Goal: Browse casually

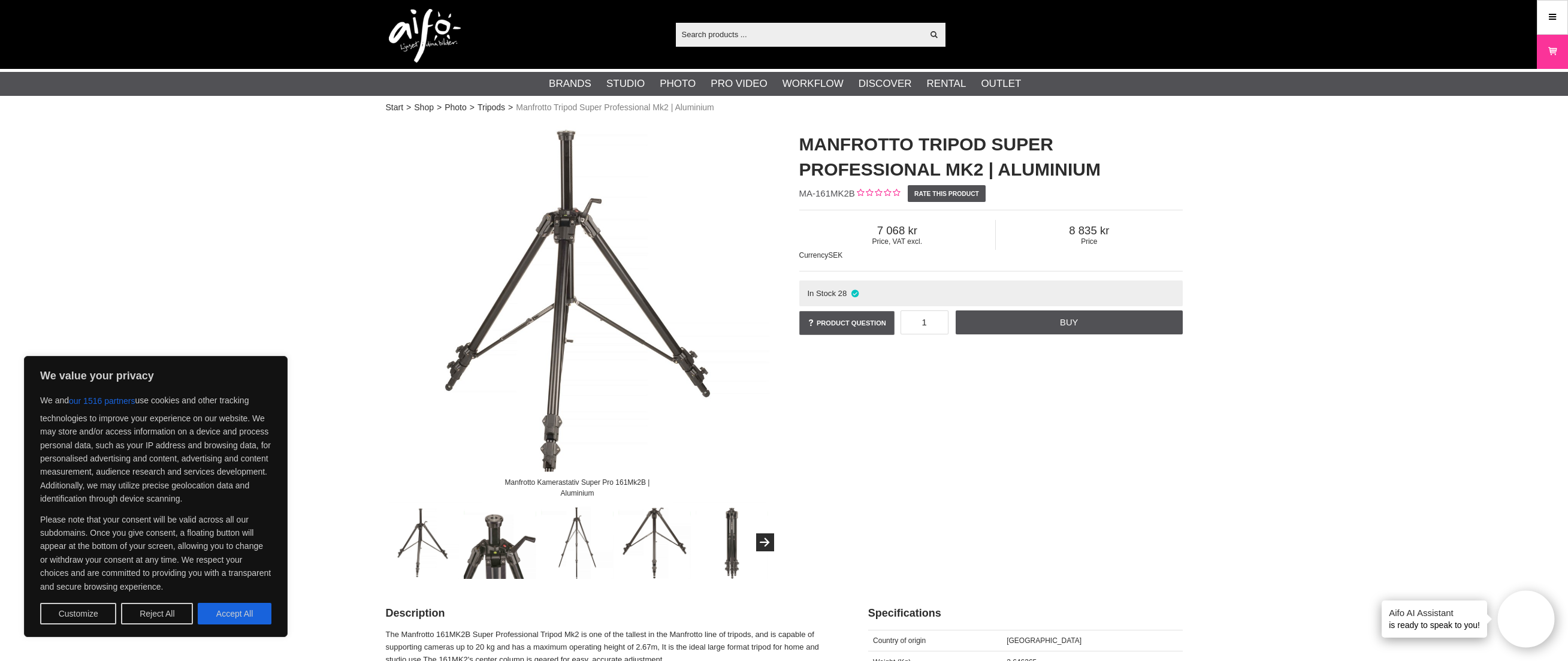
click at [414, 530] on img at bounding box center [422, 543] width 73 height 73
click at [155, 615] on button "Reject All" at bounding box center [157, 614] width 72 height 22
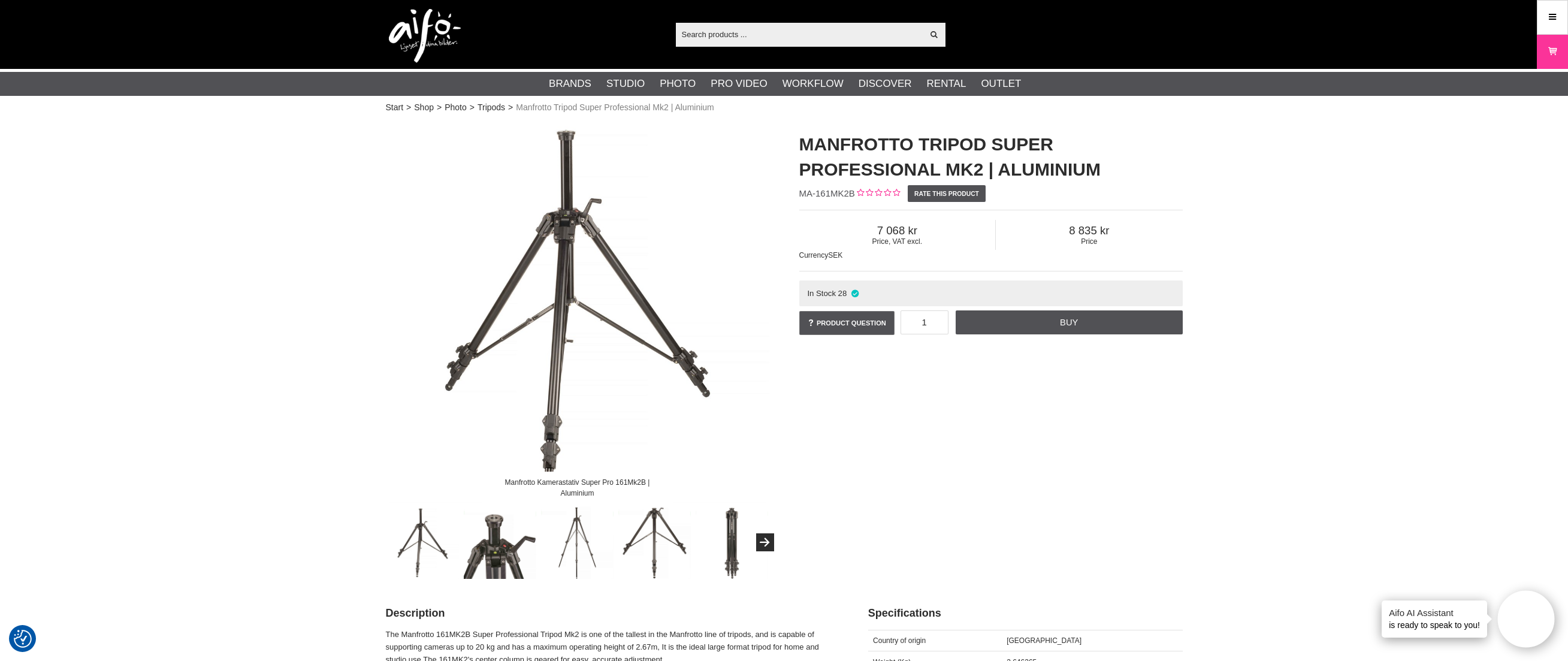
click at [485, 562] on img at bounding box center [500, 543] width 73 height 73
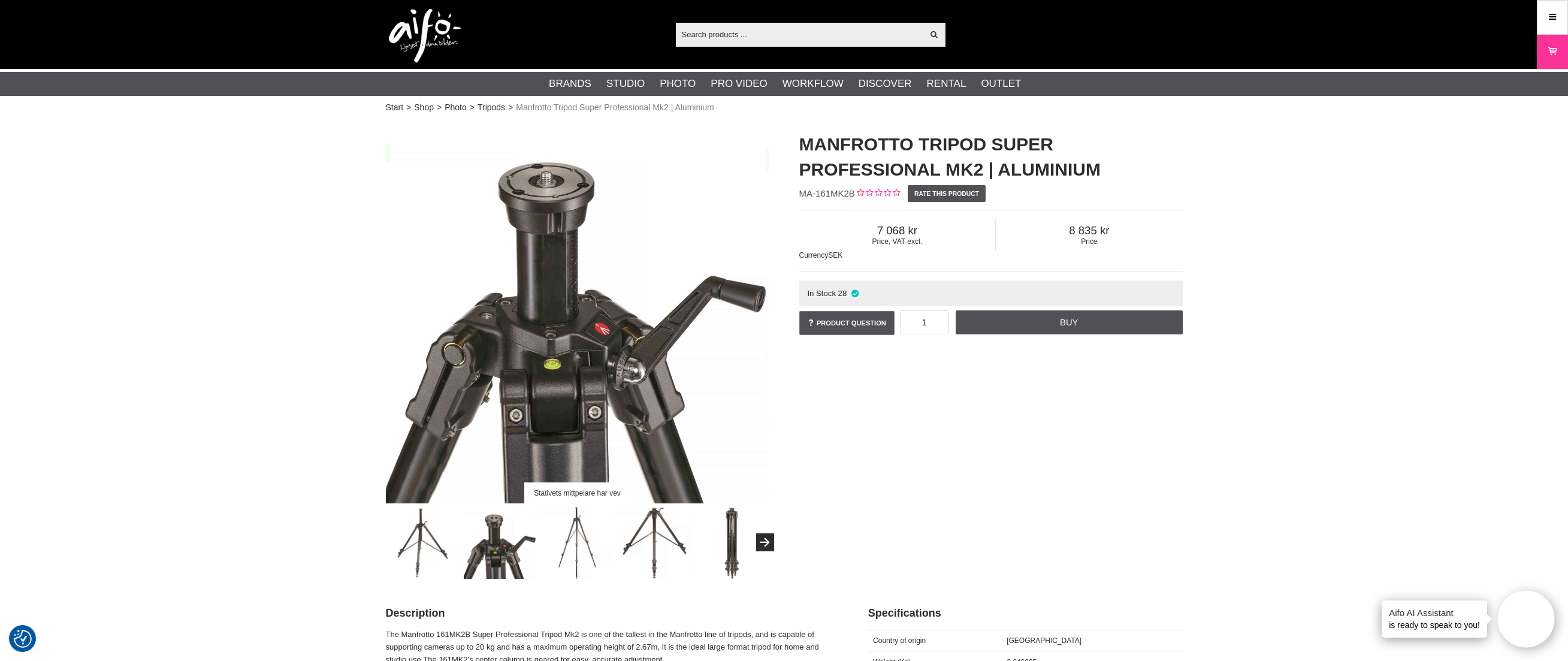
click at [576, 552] on img at bounding box center [577, 543] width 73 height 73
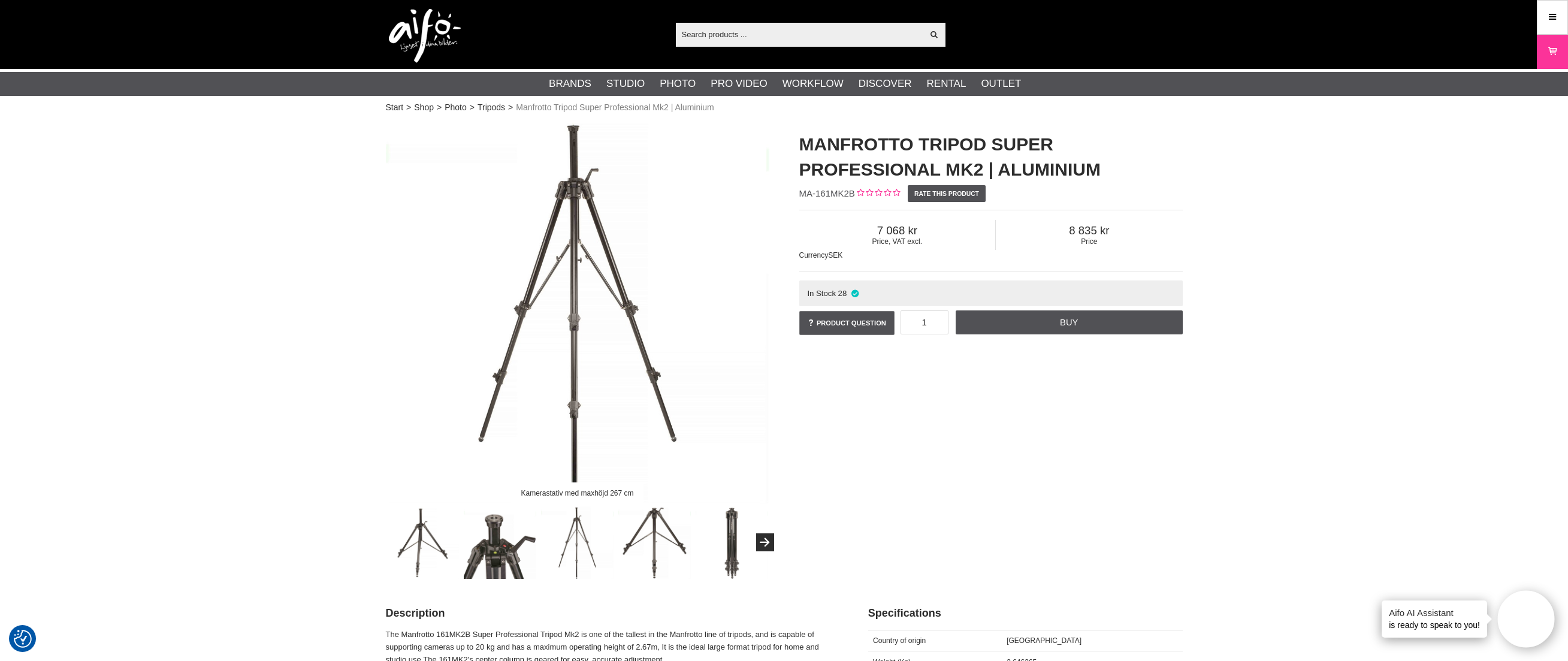
click at [660, 541] on img at bounding box center [655, 543] width 73 height 73
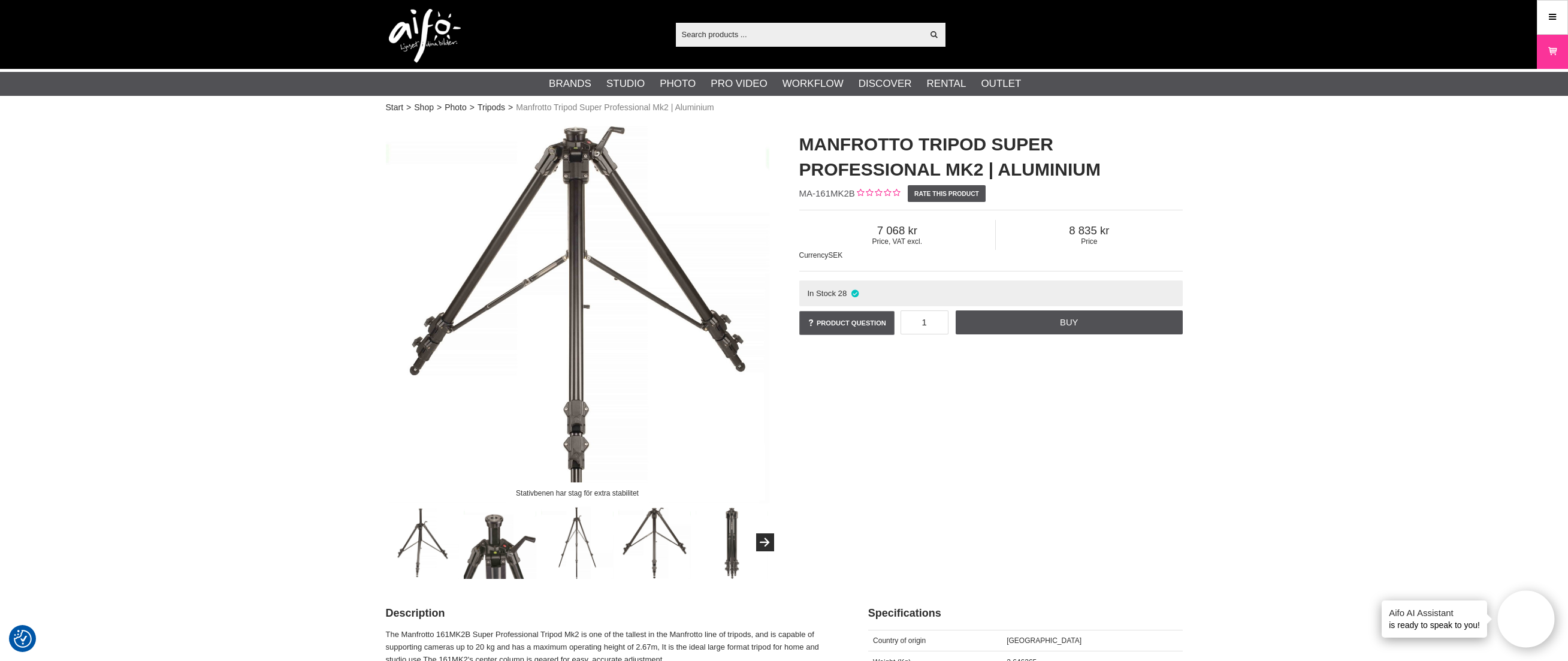
click at [731, 545] on img at bounding box center [732, 543] width 73 height 73
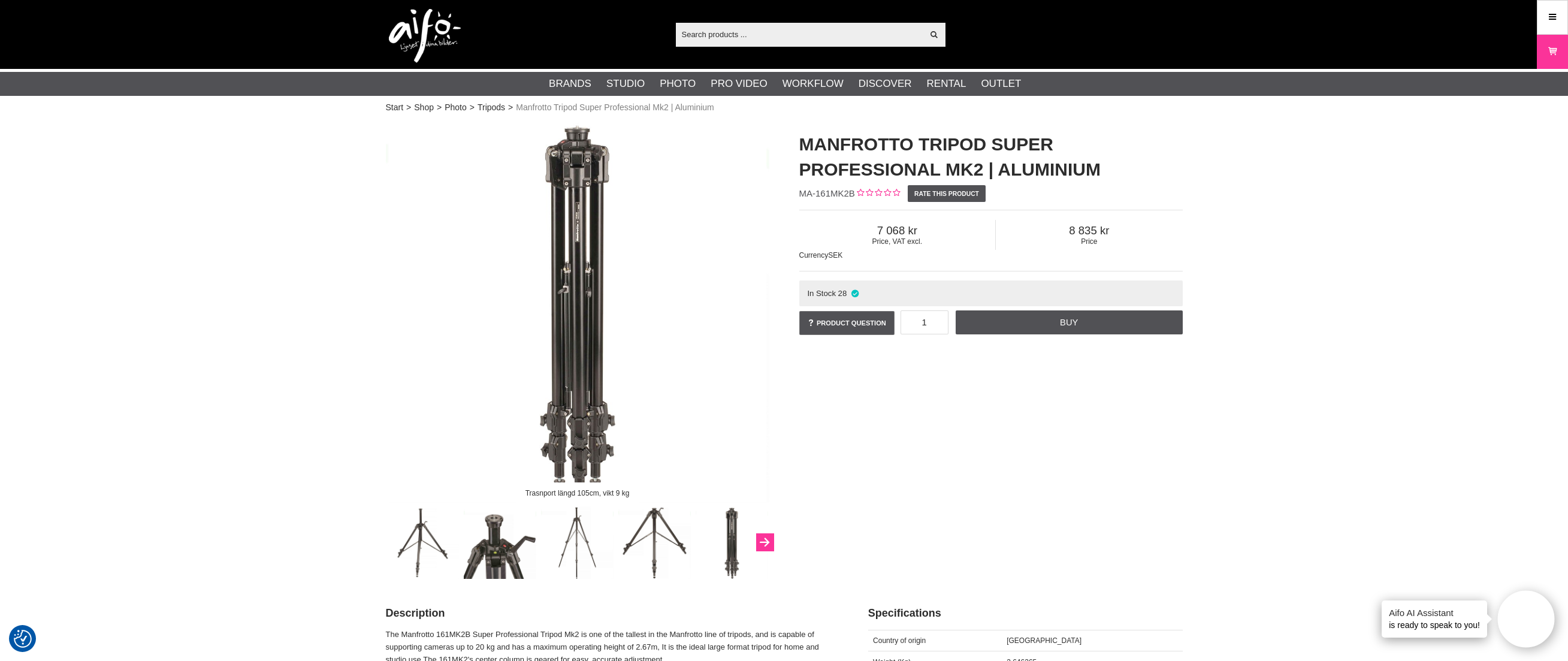
click at [765, 544] on icon "Next" at bounding box center [764, 542] width 15 height 11
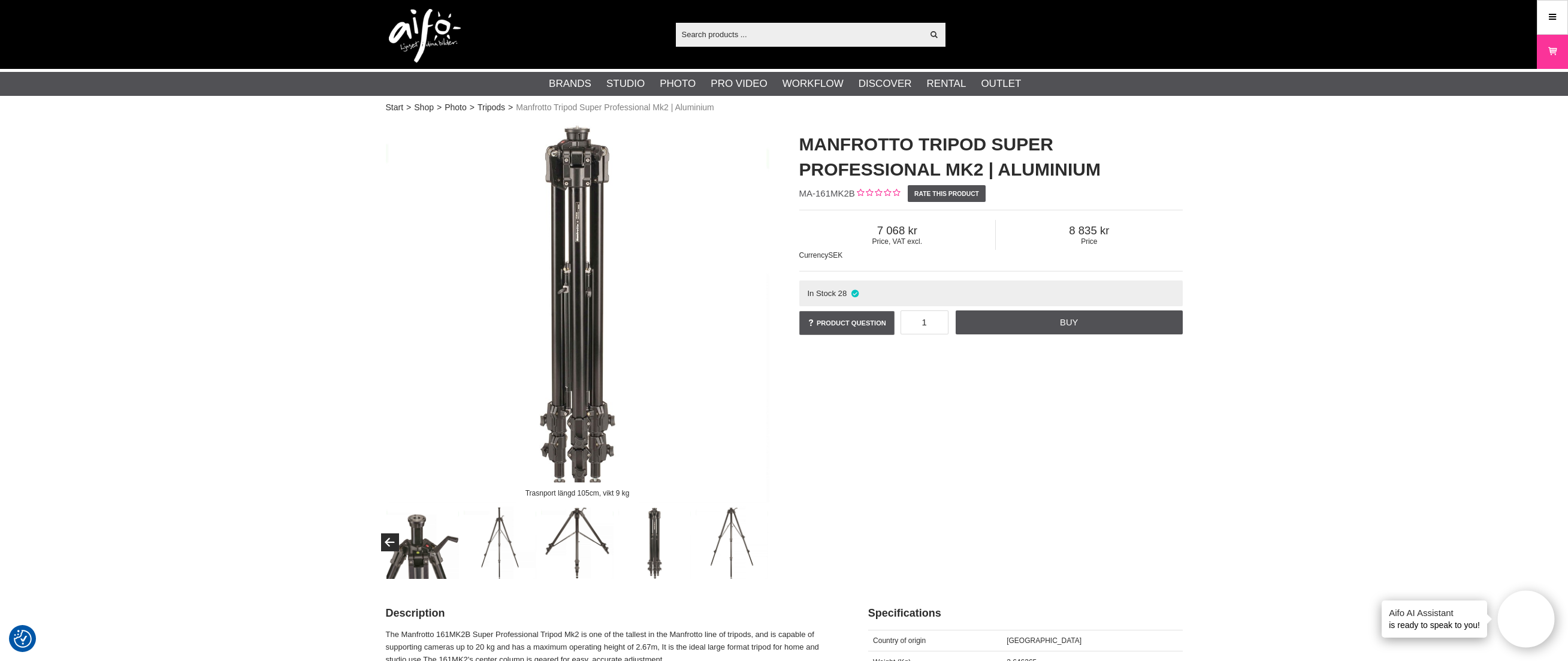
click at [740, 545] on img at bounding box center [732, 543] width 73 height 73
